Goal: Task Accomplishment & Management: Book appointment/travel/reservation

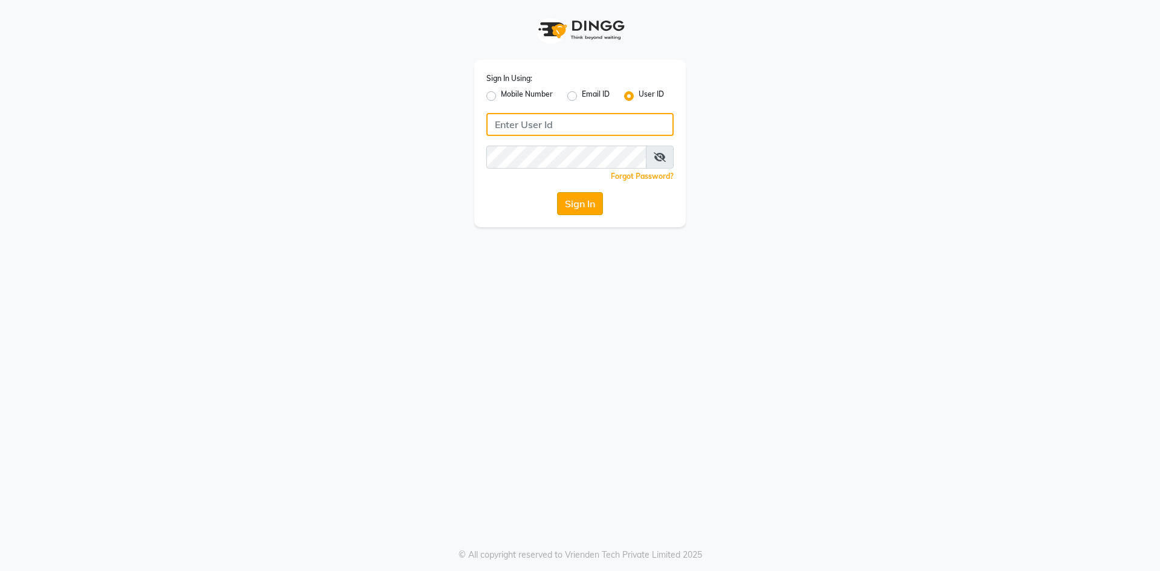
type input "e3202-14"
click at [580, 205] on button "Sign In" at bounding box center [580, 203] width 46 height 23
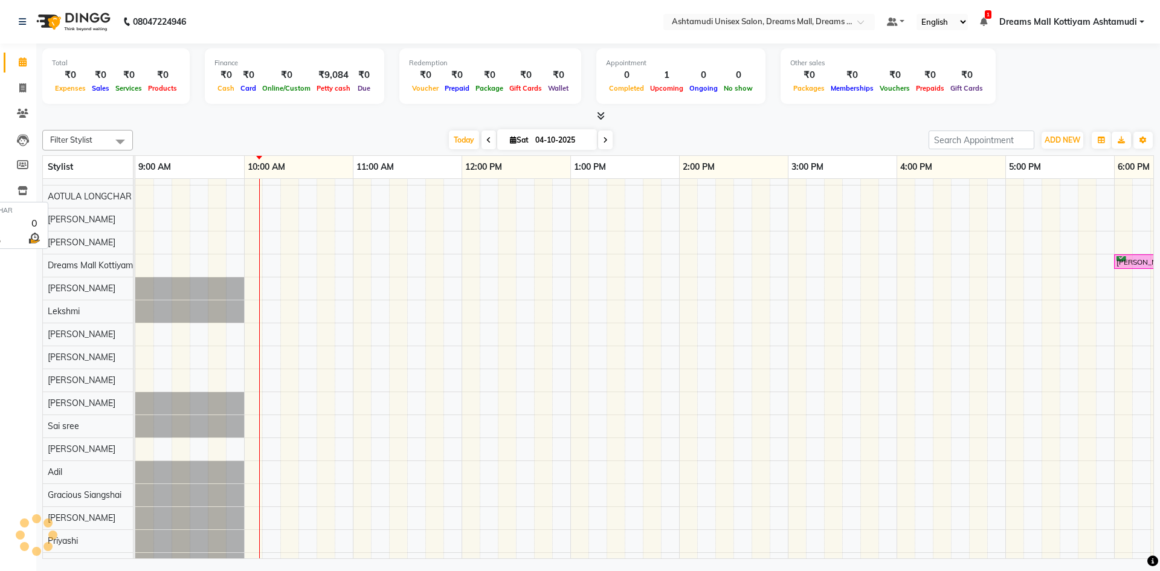
click at [122, 193] on span "AOTULA LONGCHAR" at bounding box center [90, 196] width 84 height 11
click at [1065, 143] on span "ADD NEW" at bounding box center [1062, 139] width 36 height 9
click at [1032, 158] on button "Add Appointment" at bounding box center [1034, 163] width 95 height 16
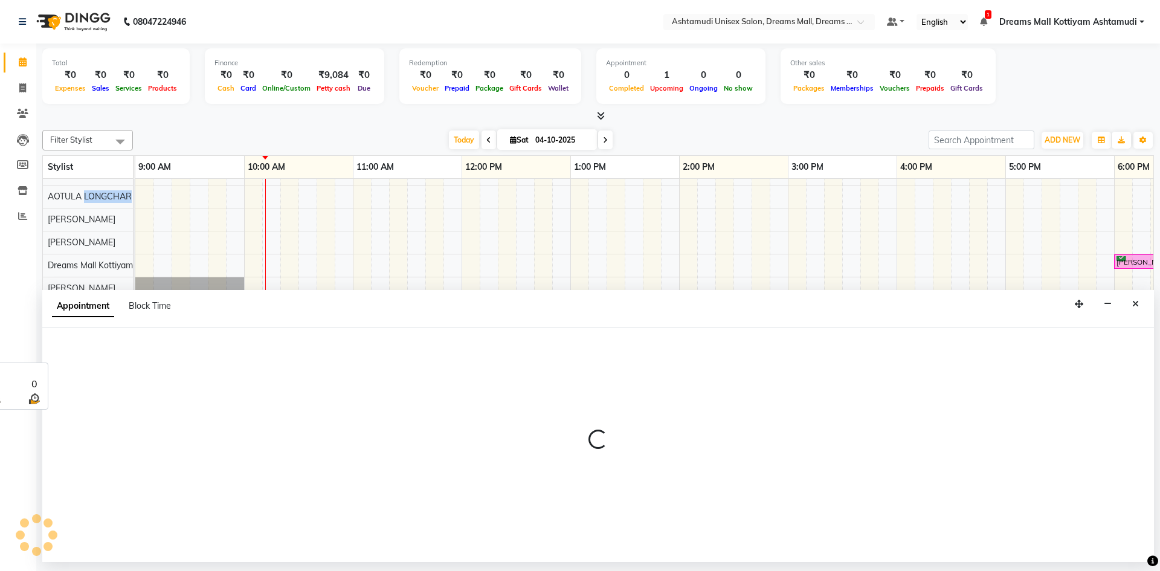
select select "tentative"
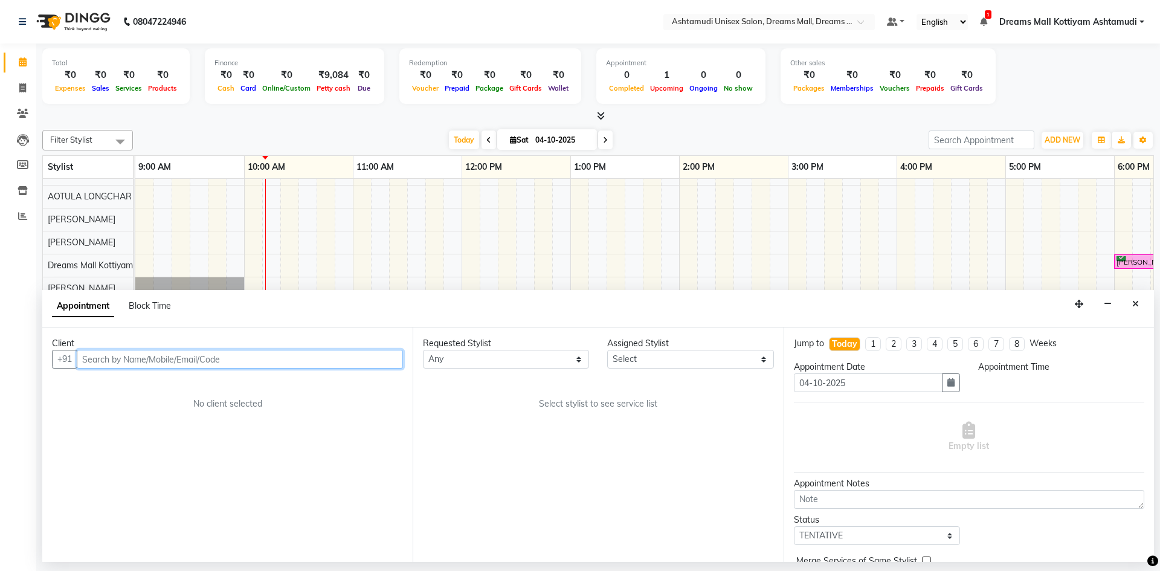
select select "600"
click at [133, 365] on input "text" at bounding box center [240, 359] width 326 height 19
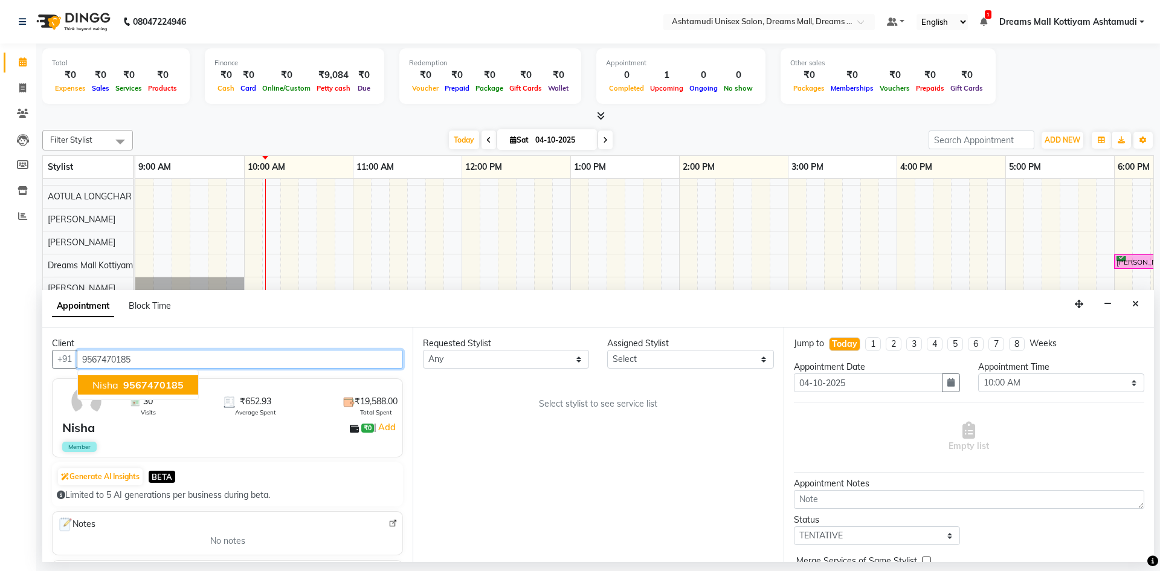
click at [127, 379] on span "9567470185" at bounding box center [153, 385] width 60 height 12
type input "9567470185"
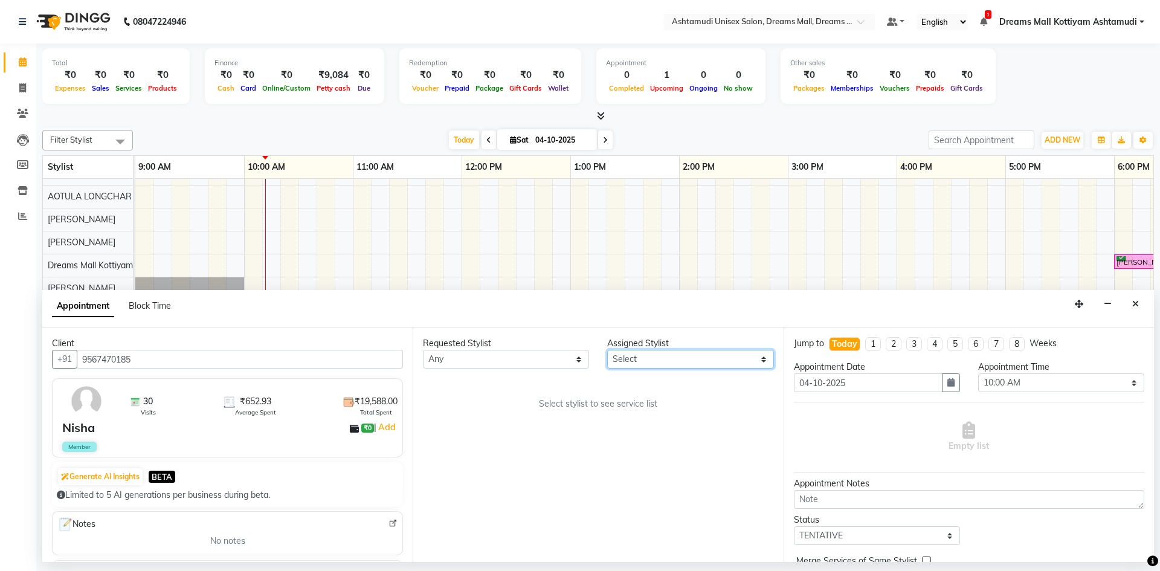
click at [657, 359] on select "Select [PERSON_NAME] AOTULA LONGCHAR [PERSON_NAME] BIKI SARKI [PERSON_NAME] Dre…" at bounding box center [690, 359] width 166 height 19
select select "63210"
click at [607, 350] on select "Select [PERSON_NAME] AOTULA LONGCHAR [PERSON_NAME] BIKI SARKI [PERSON_NAME] Dre…" at bounding box center [690, 359] width 166 height 19
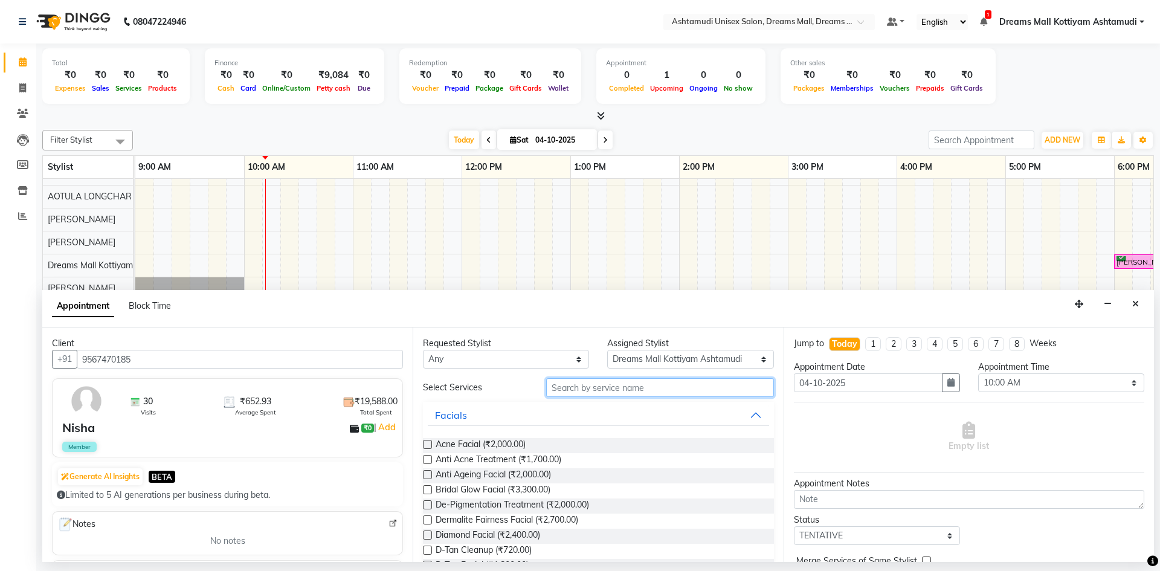
click at [676, 387] on input "text" at bounding box center [660, 387] width 228 height 19
type input "r"
click at [1135, 298] on button "Close" at bounding box center [1135, 304] width 18 height 19
